Goal: Check status: Check status

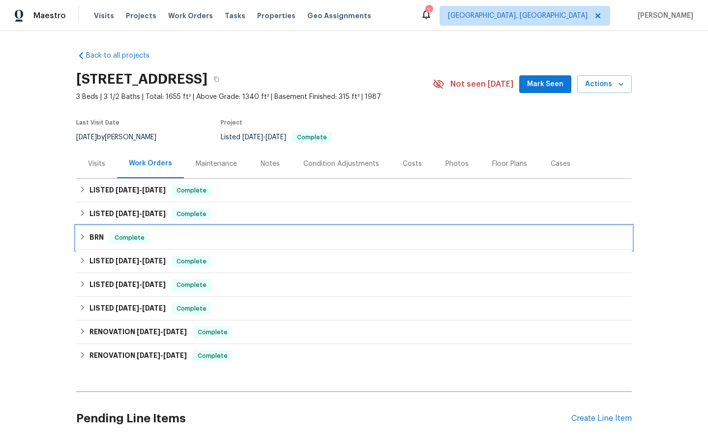
click at [124, 240] on span "Complete" at bounding box center [130, 238] width 38 height 10
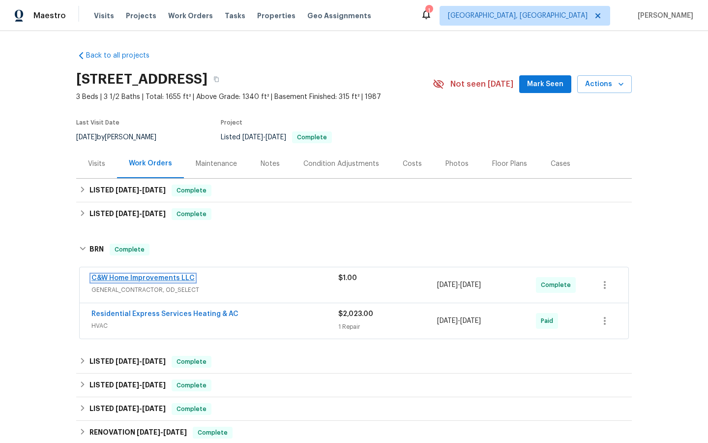
click at [126, 278] on link "C&W Home Improvements LLC" at bounding box center [142, 277] width 103 height 7
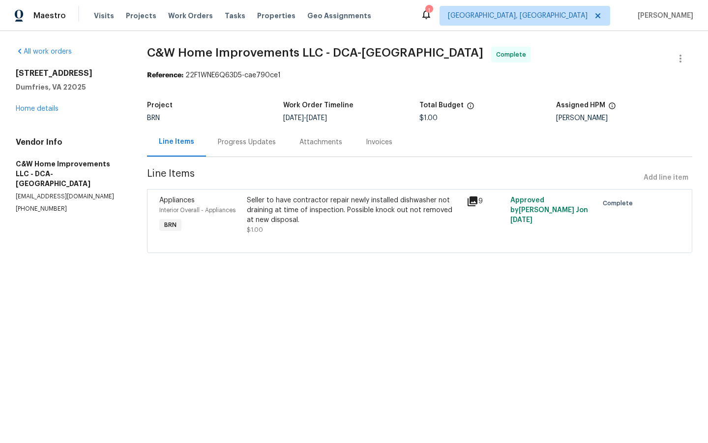
click at [40, 104] on div "[STREET_ADDRESS] Home details" at bounding box center [70, 90] width 108 height 45
click at [42, 110] on link "Home details" at bounding box center [37, 108] width 43 height 7
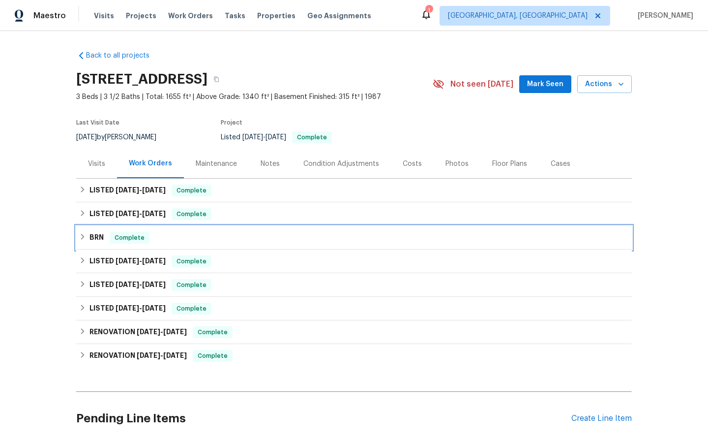
click at [129, 237] on span "Complete" at bounding box center [130, 238] width 38 height 10
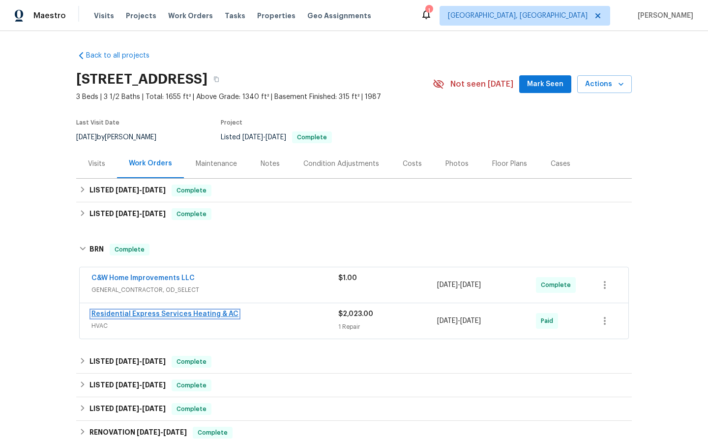
click at [146, 312] on link "Residential Express Services Heating & AC" at bounding box center [164, 313] width 147 height 7
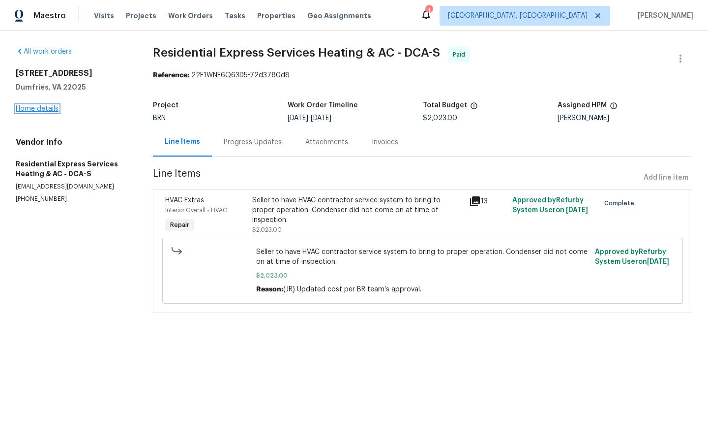
click at [43, 109] on link "Home details" at bounding box center [37, 108] width 43 height 7
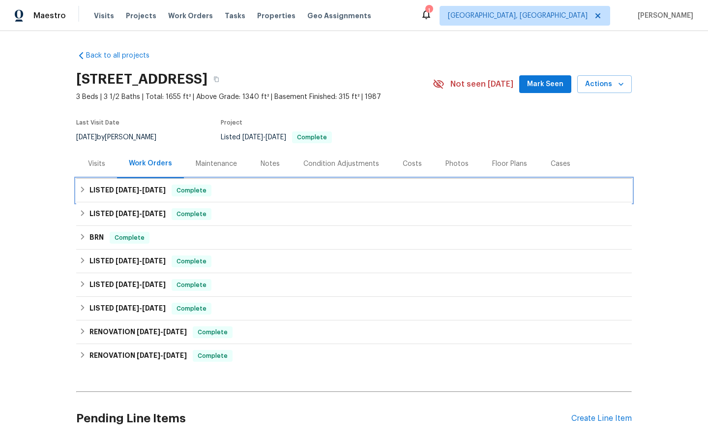
click at [194, 191] on span "Complete" at bounding box center [192, 190] width 38 height 10
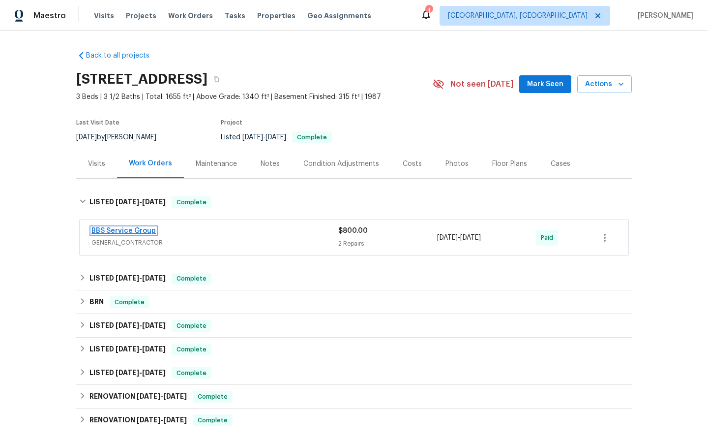
click at [131, 230] on link "BBS Service Group" at bounding box center [123, 230] width 64 height 7
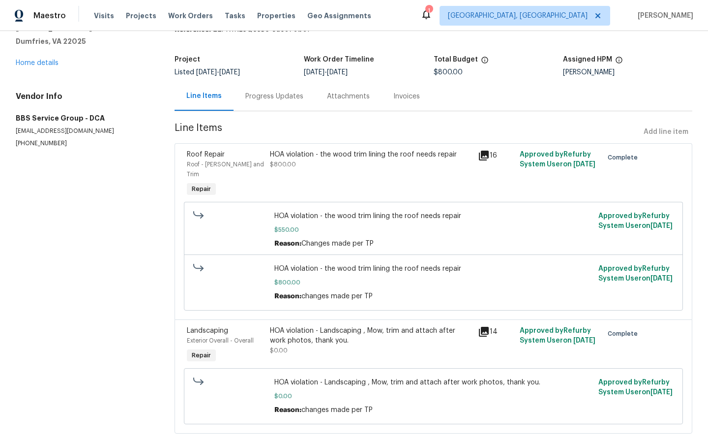
scroll to position [55, 0]
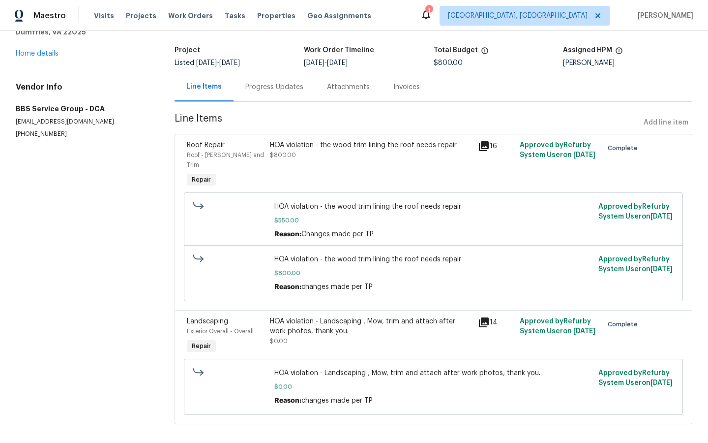
click at [485, 143] on icon at bounding box center [484, 146] width 10 height 10
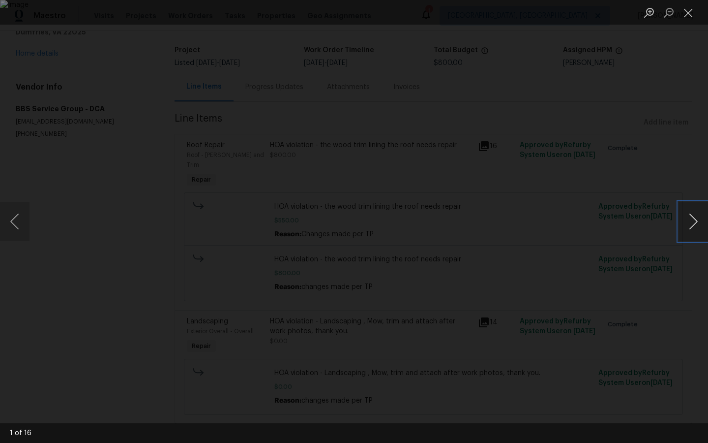
click at [695, 219] on button "Next image" at bounding box center [694, 221] width 30 height 39
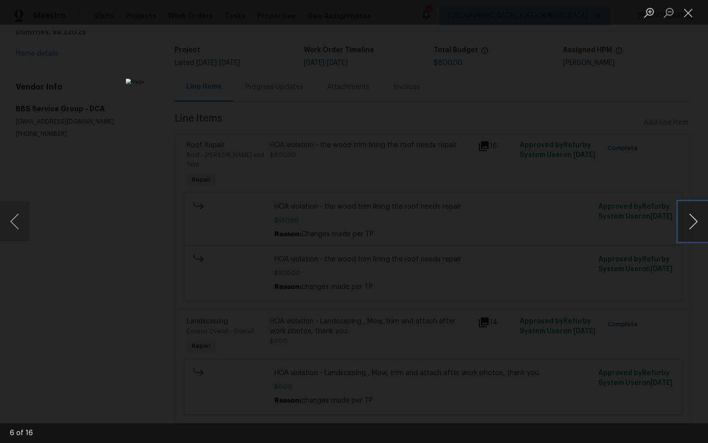
click at [695, 219] on button "Next image" at bounding box center [694, 221] width 30 height 39
click at [136, 354] on div "Lightbox" at bounding box center [354, 221] width 708 height 443
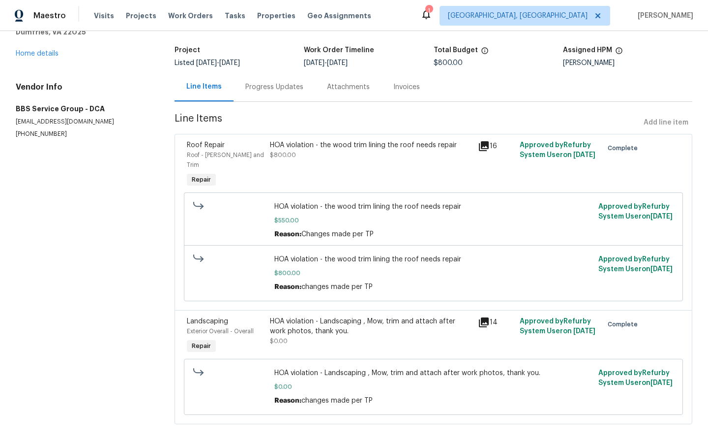
click at [480, 144] on icon at bounding box center [484, 146] width 12 height 12
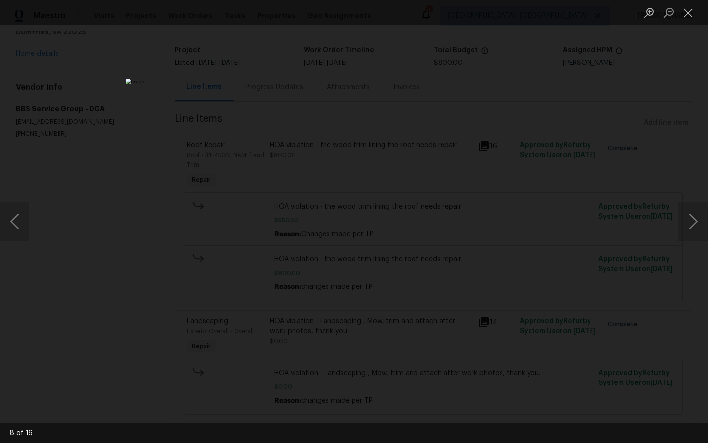
click at [569, 252] on div "Lightbox" at bounding box center [354, 221] width 708 height 443
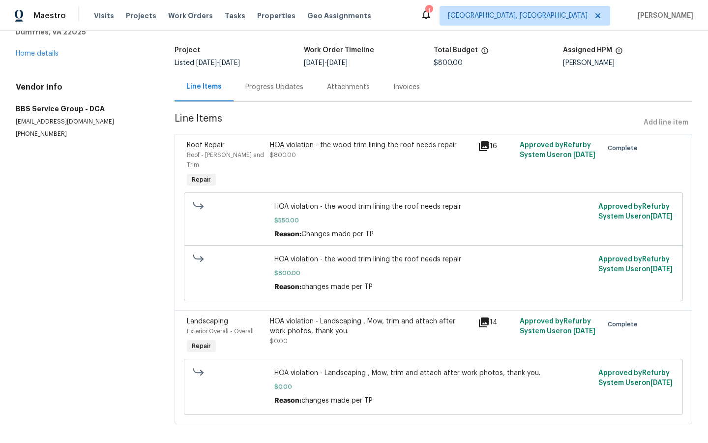
click at [485, 139] on div "16" at bounding box center [496, 164] width 42 height 55
click at [485, 145] on icon at bounding box center [484, 146] width 10 height 10
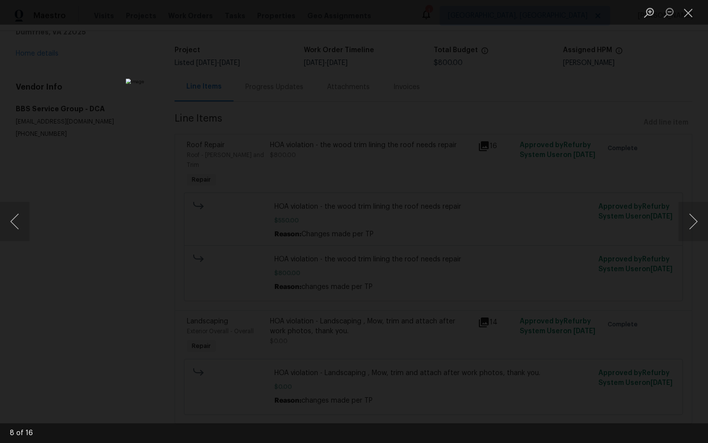
click at [570, 308] on div "Lightbox" at bounding box center [354, 221] width 708 height 443
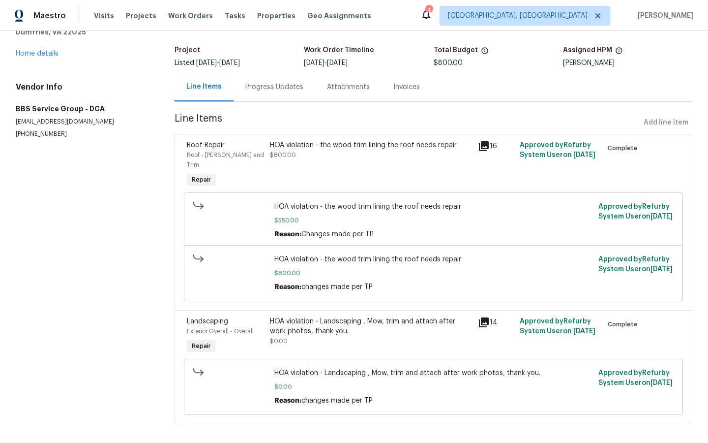
click at [485, 143] on icon at bounding box center [484, 146] width 10 height 10
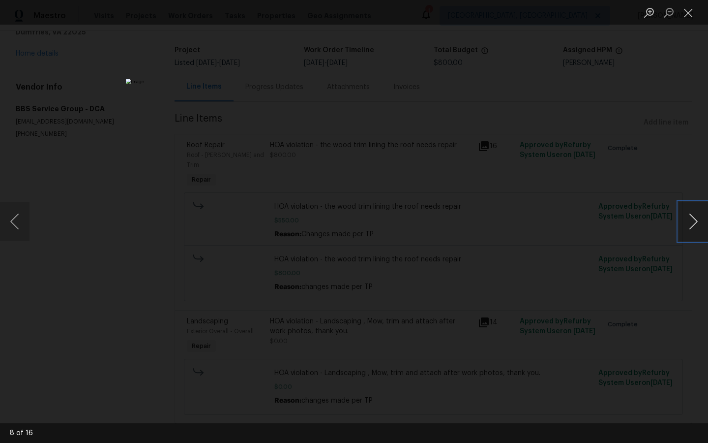
click at [690, 217] on button "Next image" at bounding box center [694, 221] width 30 height 39
click at [696, 220] on button "Next image" at bounding box center [694, 221] width 30 height 39
click at [696, 221] on button "Next image" at bounding box center [694, 221] width 30 height 39
